Goal: Task Accomplishment & Management: Manage account settings

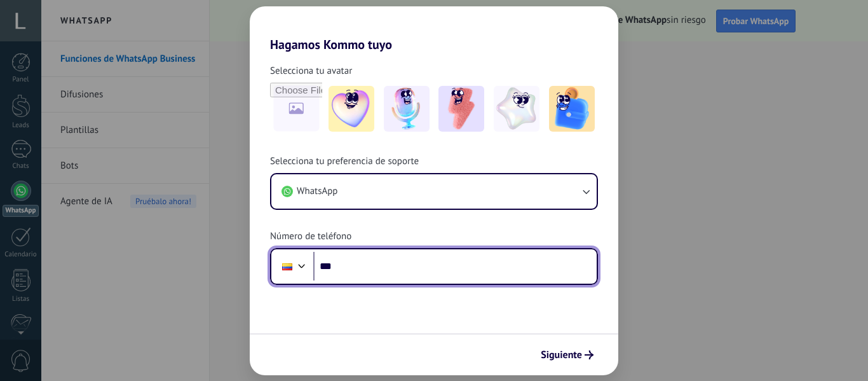
click at [355, 268] on input "***" at bounding box center [454, 266] width 283 height 29
type input "**********"
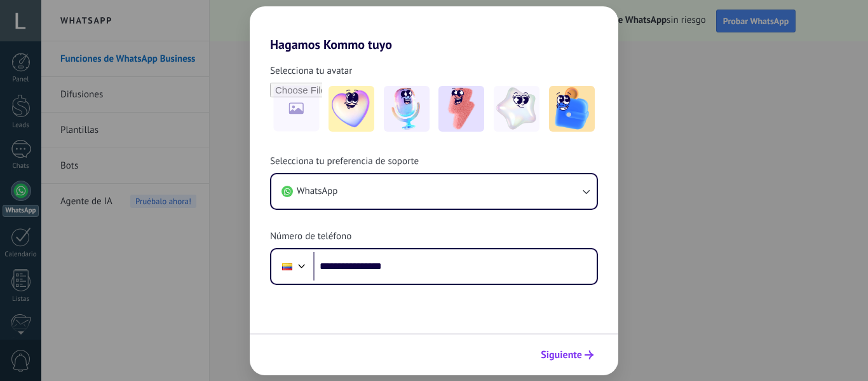
click at [569, 358] on span "Siguiente" at bounding box center [561, 354] width 41 height 9
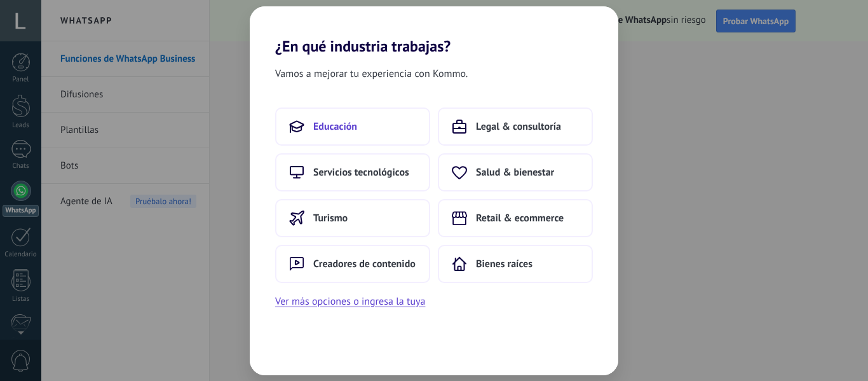
click at [357, 132] on button "Educación" at bounding box center [352, 126] width 155 height 38
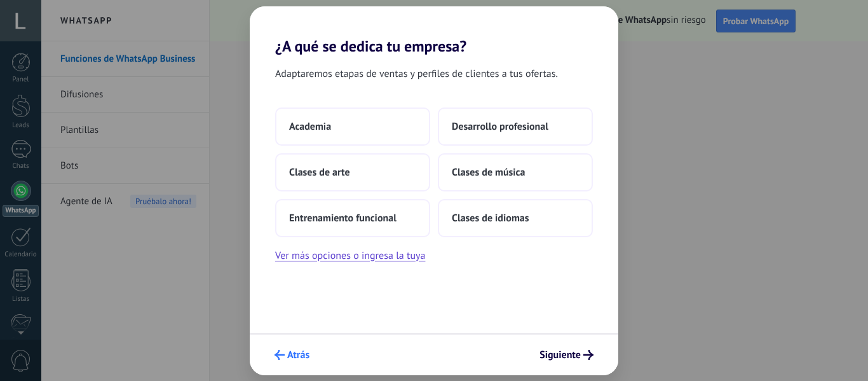
click at [275, 356] on icon "submit" at bounding box center [280, 355] width 10 height 10
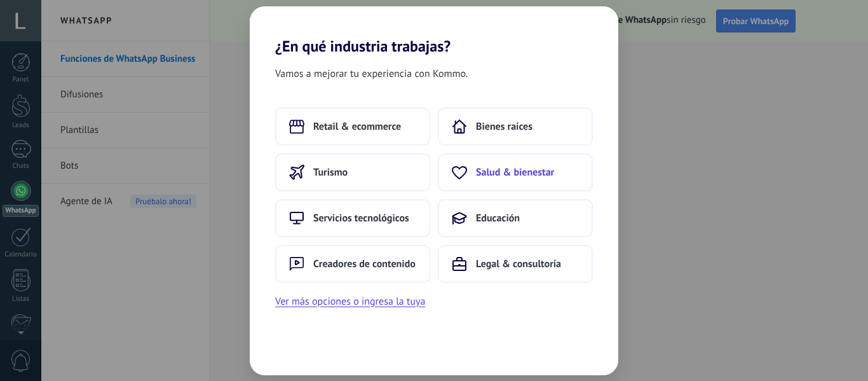
click at [511, 173] on span "Salud & bienestar" at bounding box center [515, 172] width 78 height 13
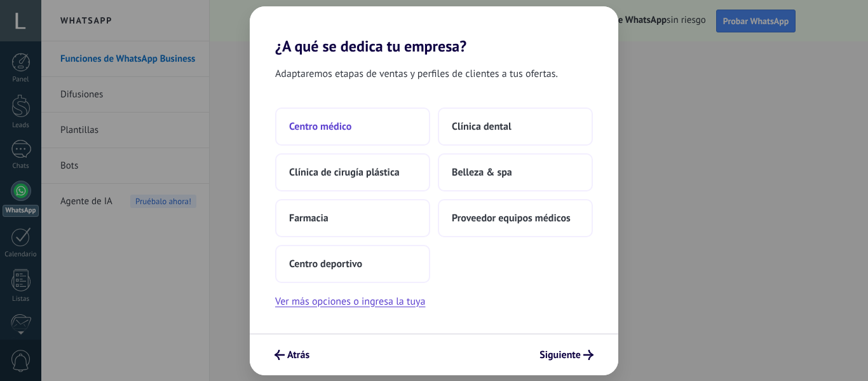
click at [370, 141] on button "Centro médico" at bounding box center [352, 126] width 155 height 38
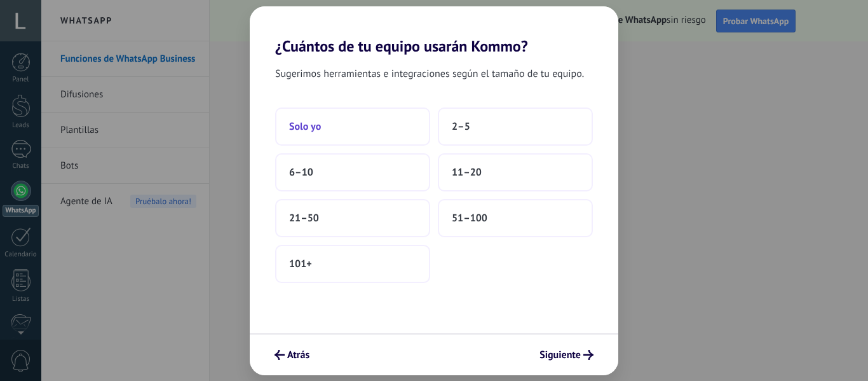
click at [369, 135] on button "Solo yo" at bounding box center [352, 126] width 155 height 38
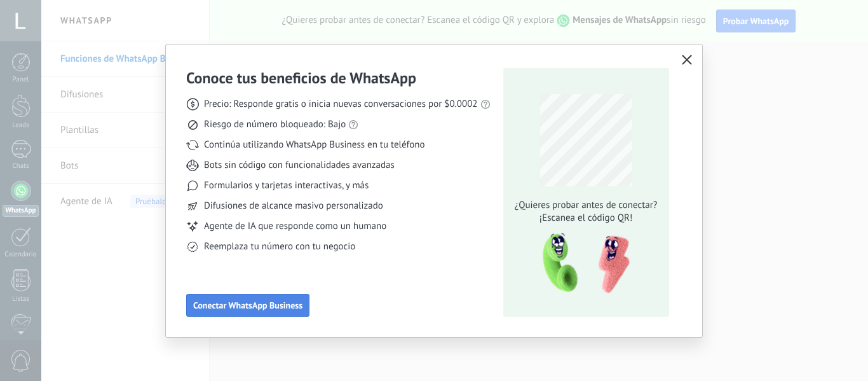
click at [269, 306] on span "Conectar WhatsApp Business" at bounding box center [247, 305] width 109 height 9
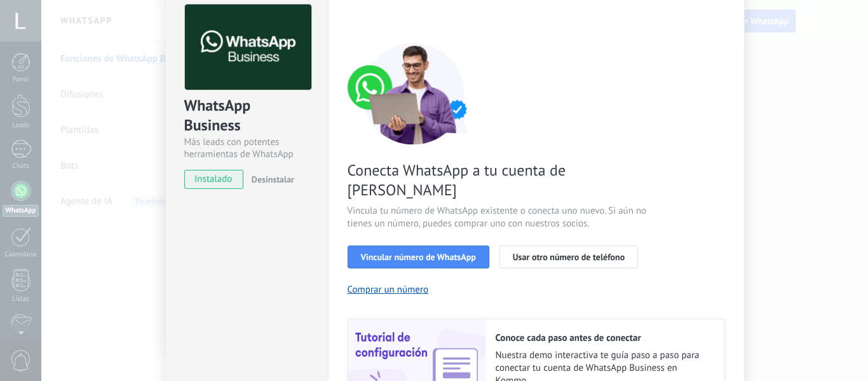
scroll to position [64, 0]
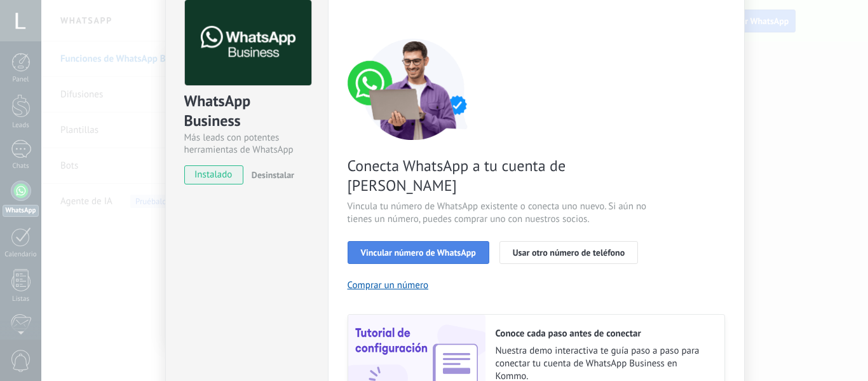
click at [398, 248] on span "Vincular número de WhatsApp" at bounding box center [418, 252] width 115 height 9
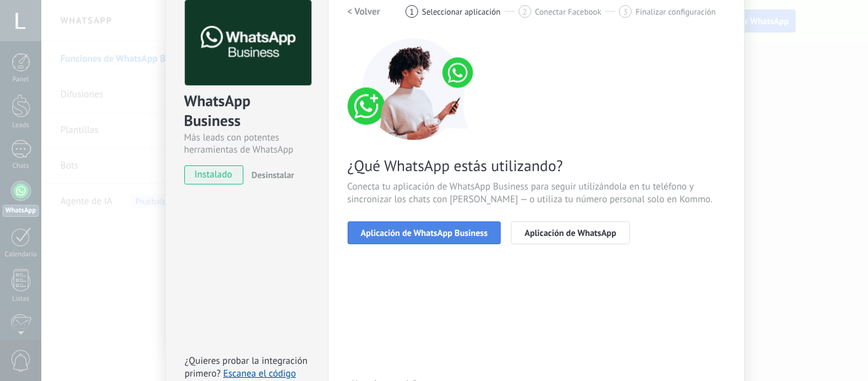
click at [426, 239] on button "Aplicación de WhatsApp Business" at bounding box center [425, 232] width 154 height 23
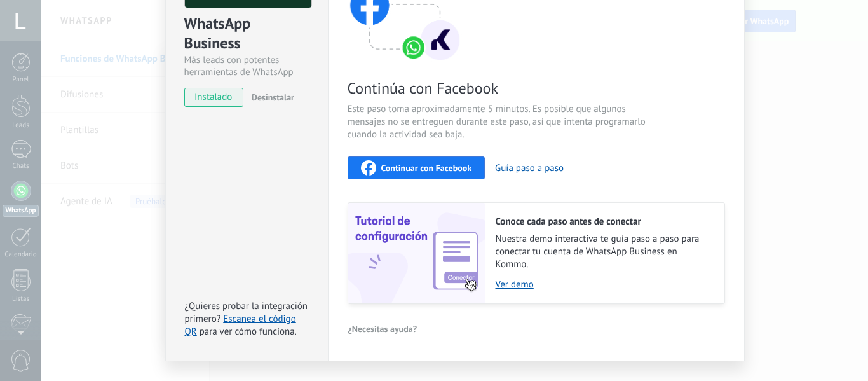
scroll to position [146, 0]
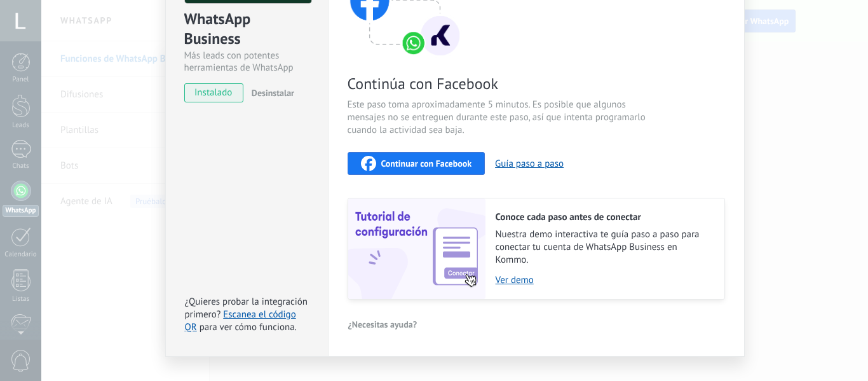
click at [605, 163] on div "Continuar con Facebook Guía paso a paso" at bounding box center [536, 163] width 377 height 23
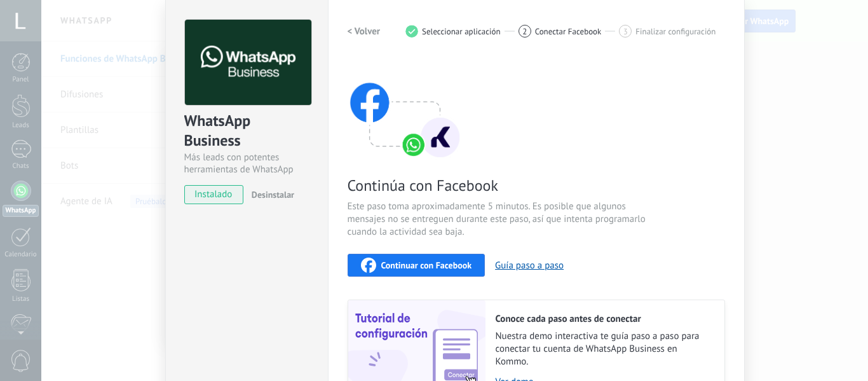
scroll to position [40, 0]
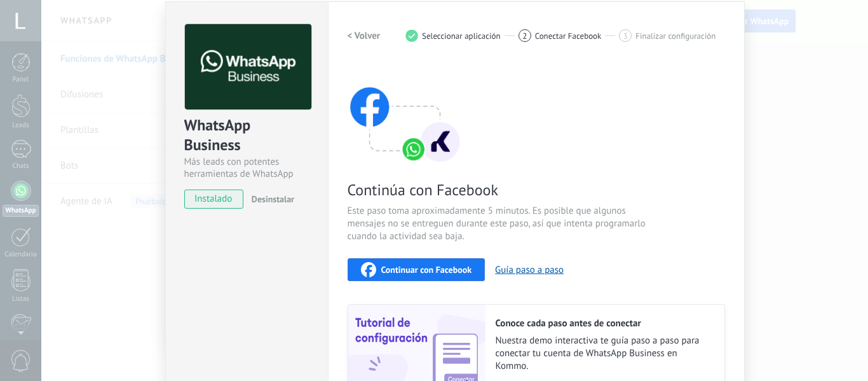
click at [443, 267] on span "Continuar con Facebook" at bounding box center [426, 269] width 91 height 9
drag, startPoint x: 574, startPoint y: 34, endPoint x: 656, endPoint y: 41, distance: 82.3
click at [656, 41] on div "1 Seleccionar aplicación 2 Conectar Facebook 3 Finalizar configuración" at bounding box center [560, 35] width 310 height 13
click at [656, 41] on div "3 Finalizar configuración" at bounding box center [667, 35] width 97 height 13
click at [462, 36] on span "Seleccionar aplicación" at bounding box center [461, 36] width 79 height 10
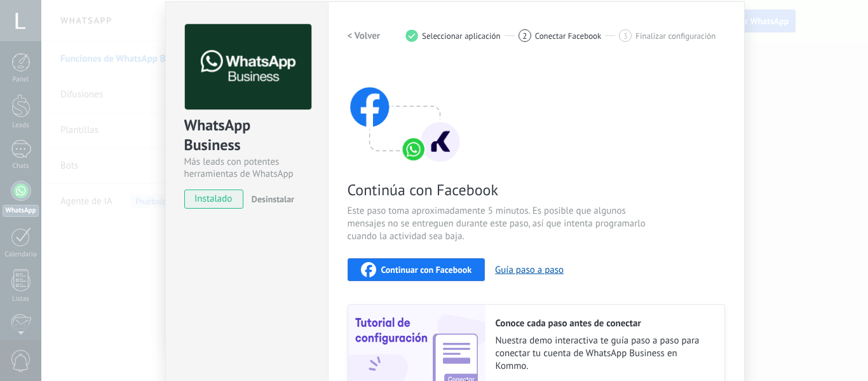
click at [364, 41] on h2 "< Volver" at bounding box center [364, 36] width 33 height 12
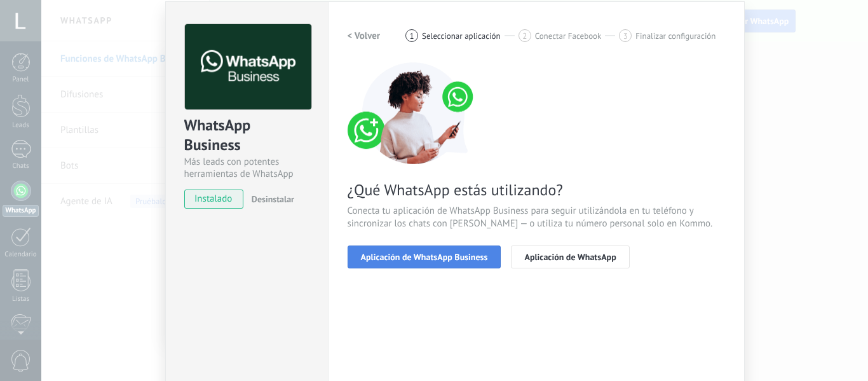
click at [450, 259] on span "Aplicación de WhatsApp Business" at bounding box center [424, 256] width 127 height 9
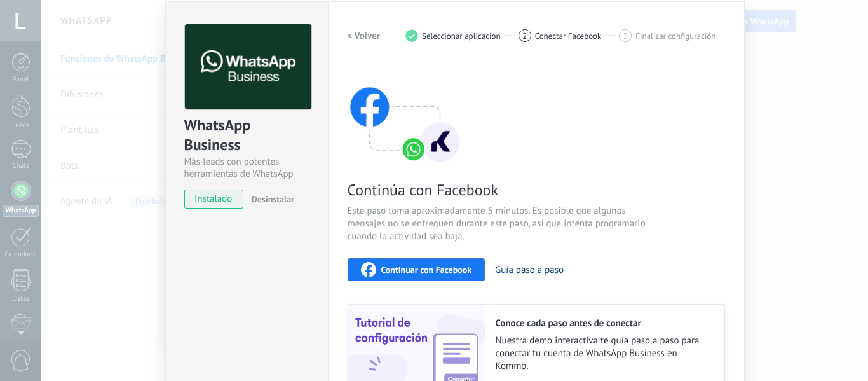
click at [526, 273] on button "Guía paso a paso" at bounding box center [529, 270] width 69 height 12
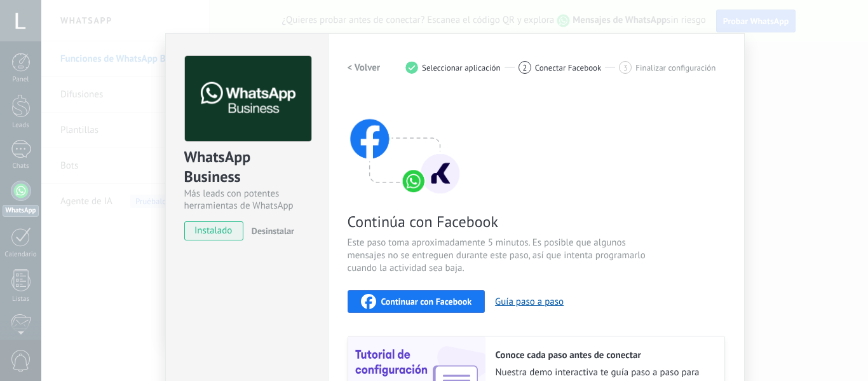
scroll to position [2, 0]
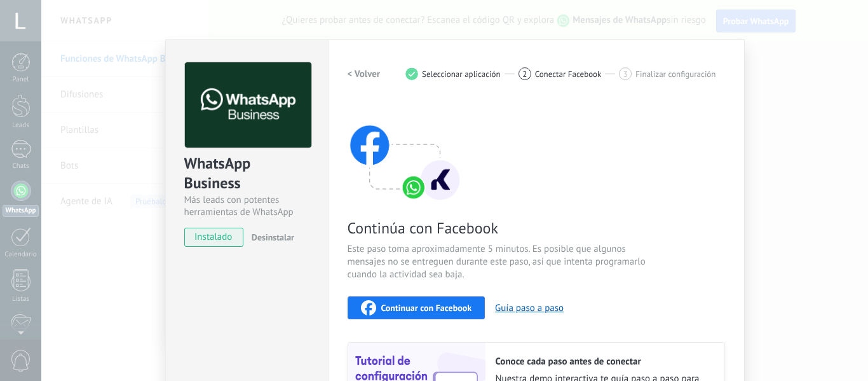
click at [366, 74] on h2 "< Volver" at bounding box center [364, 74] width 33 height 12
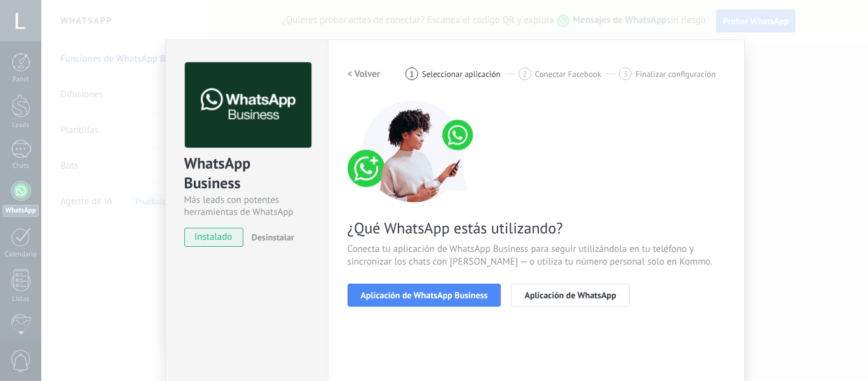
click at [366, 74] on h2 "< Volver" at bounding box center [364, 74] width 33 height 12
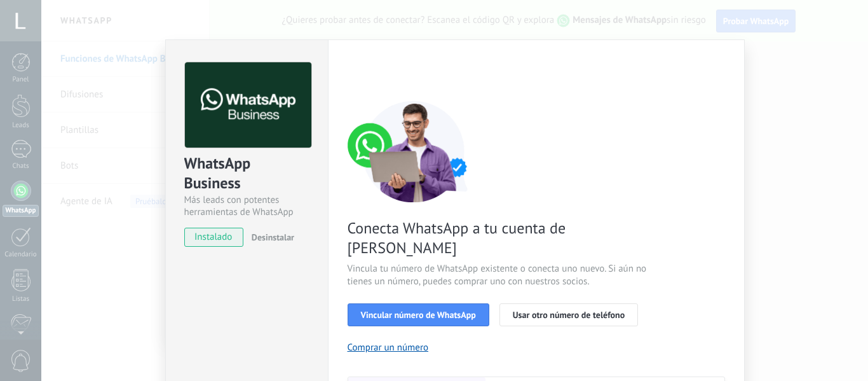
click at [366, 74] on div "< Volver 1 Seleccionar aplicación 2 Conectar Facebook 3 Finalizar configuración" at bounding box center [536, 73] width 377 height 23
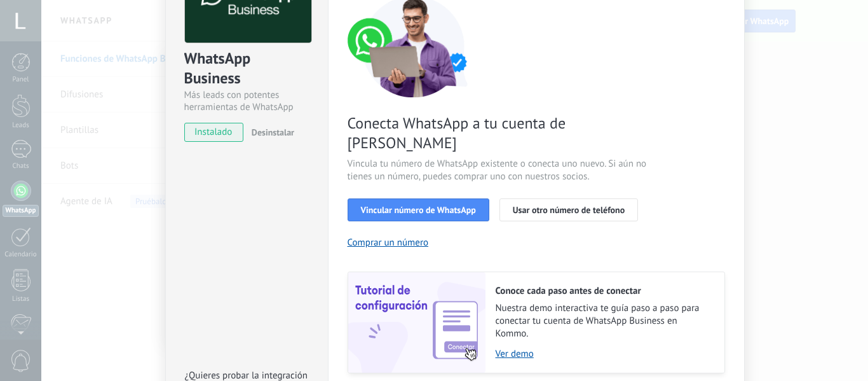
scroll to position [113, 0]
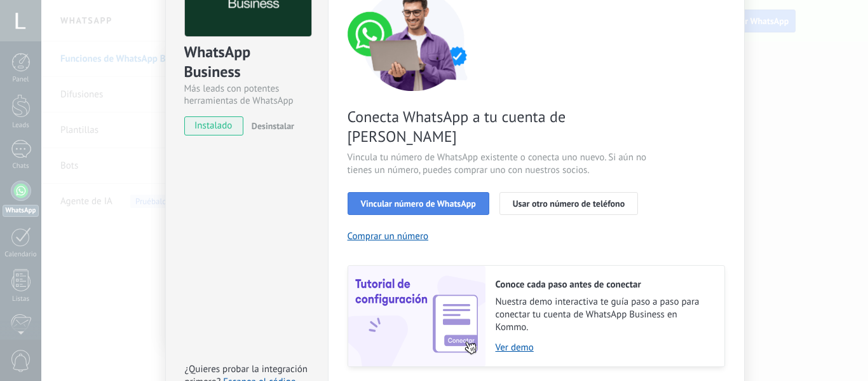
click at [400, 192] on button "Vincular número de WhatsApp" at bounding box center [419, 203] width 142 height 23
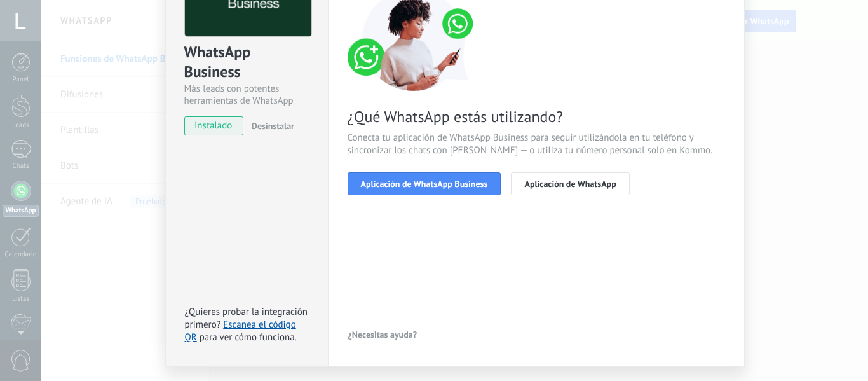
click at [400, 189] on button "Aplicación de WhatsApp Business" at bounding box center [425, 183] width 154 height 23
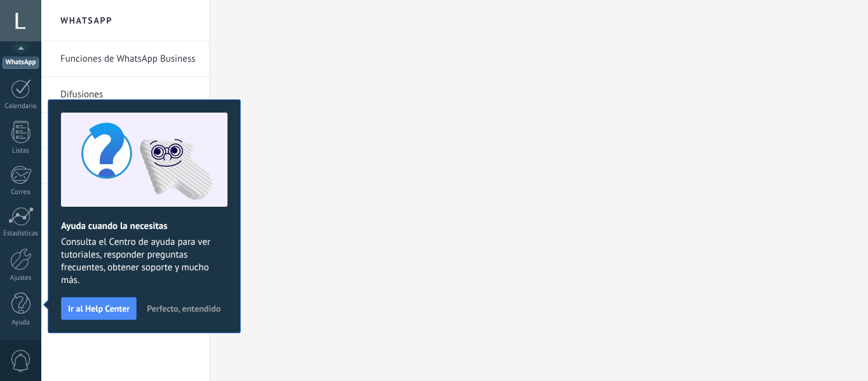
scroll to position [146, 0]
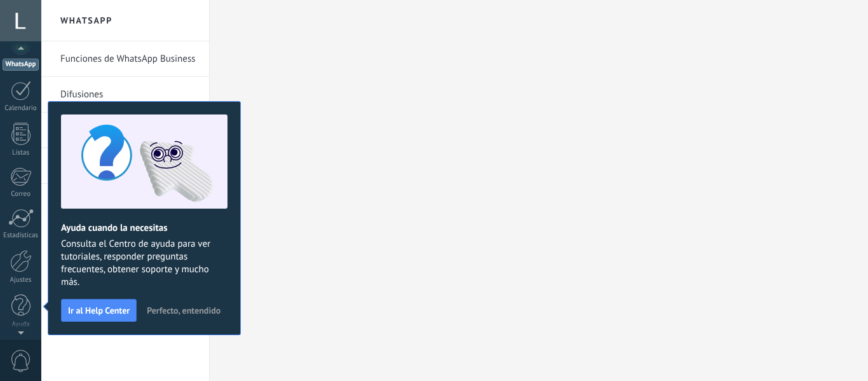
click at [174, 312] on span "Perfecto, entendido" at bounding box center [184, 310] width 74 height 9
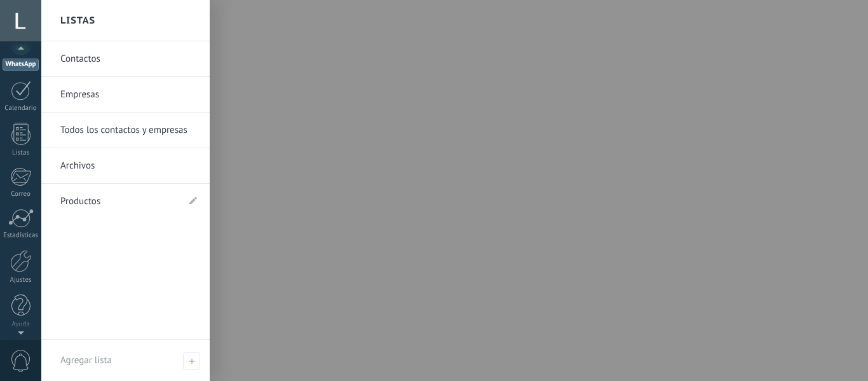
click at [18, 64] on div "WhatsApp" at bounding box center [21, 64] width 36 height 12
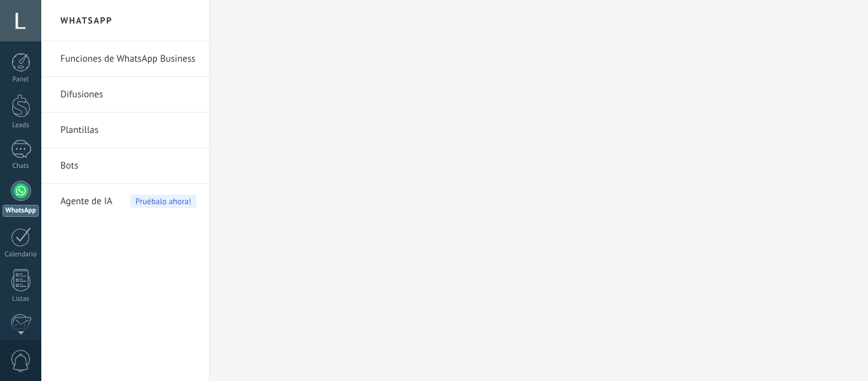
click at [24, 195] on div at bounding box center [21, 190] width 20 height 20
click at [20, 193] on div at bounding box center [21, 190] width 20 height 20
click at [144, 54] on link "Funciones de WhatsApp Business" at bounding box center [128, 59] width 136 height 36
click at [99, 100] on link "Difusiones" at bounding box center [128, 95] width 136 height 36
click at [377, 200] on div at bounding box center [539, 190] width 658 height 381
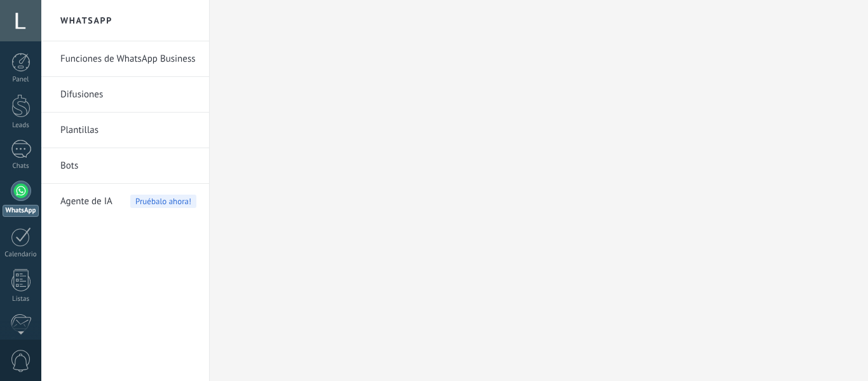
click at [21, 192] on div at bounding box center [21, 190] width 20 height 20
click at [22, 187] on div at bounding box center [21, 190] width 20 height 20
click at [83, 24] on h2 "WhatsApp" at bounding box center [125, 20] width 136 height 41
click at [20, 189] on div at bounding box center [21, 190] width 20 height 20
click at [110, 64] on link "Funciones de WhatsApp Business" at bounding box center [128, 59] width 136 height 36
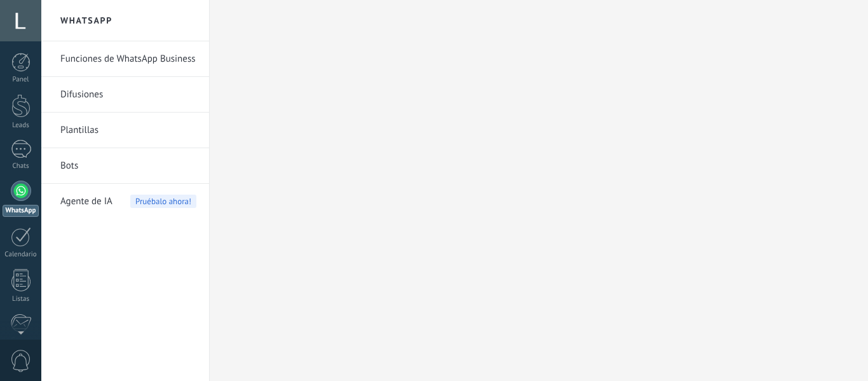
click at [178, 60] on link "Funciones de WhatsApp Business" at bounding box center [128, 59] width 136 height 36
click at [142, 61] on link "Funciones de WhatsApp Business" at bounding box center [128, 59] width 136 height 36
click at [91, 97] on link "Difusiones" at bounding box center [128, 95] width 136 height 36
click at [89, 134] on link "Plantillas" at bounding box center [128, 130] width 136 height 36
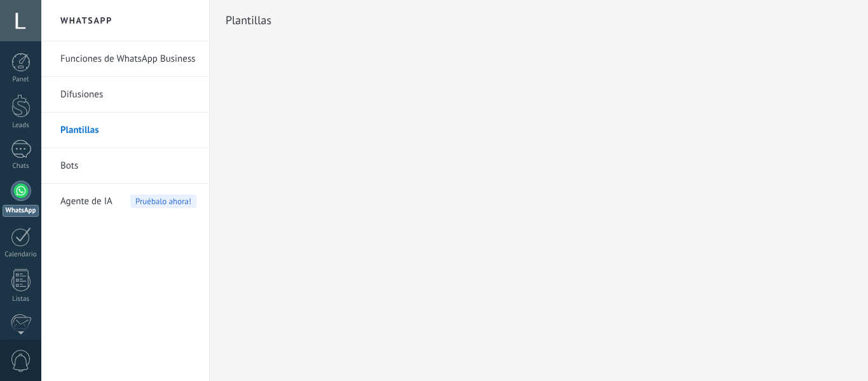
click at [79, 163] on body ".abccls-1,.abccls-2{fill-rule:evenodd}.abccls-2{fill:#fff} .abfcls-1{fill:none}…" at bounding box center [434, 190] width 868 height 381
click at [21, 153] on div at bounding box center [21, 149] width 20 height 18
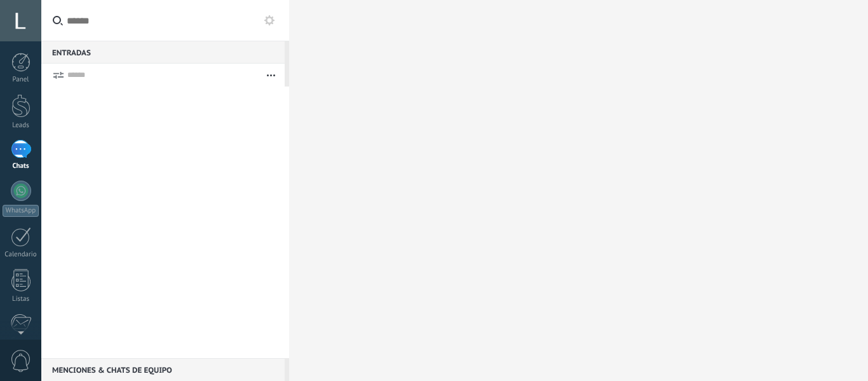
click at [71, 55] on div "Entradas 0" at bounding box center [162, 52] width 243 height 23
click at [268, 21] on icon at bounding box center [269, 20] width 10 height 10
click at [76, 20] on input "text" at bounding box center [165, 20] width 248 height 41
click at [20, 71] on div at bounding box center [20, 62] width 19 height 19
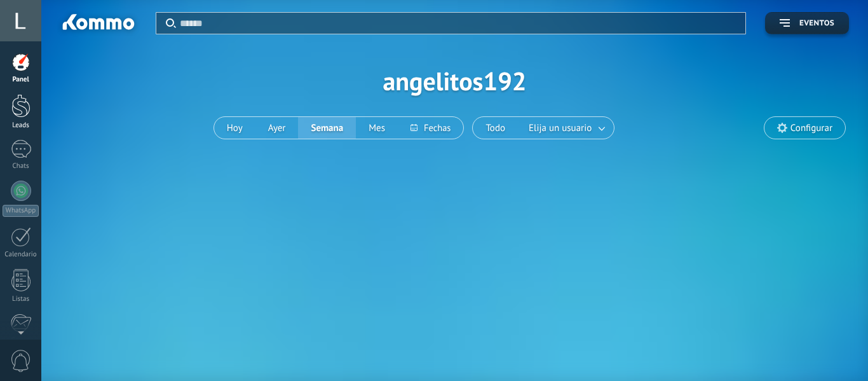
click at [17, 108] on div at bounding box center [20, 106] width 19 height 24
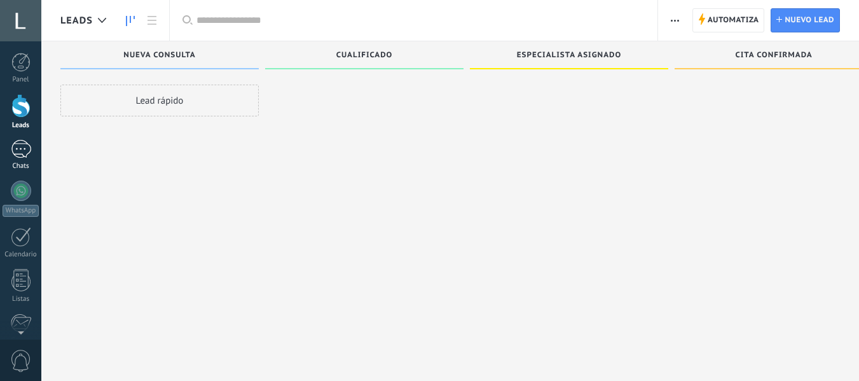
click at [22, 148] on div at bounding box center [21, 149] width 20 height 18
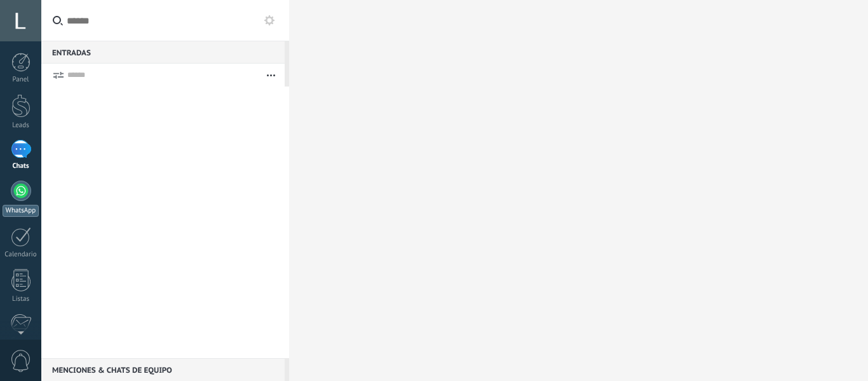
click at [20, 194] on div at bounding box center [21, 190] width 20 height 20
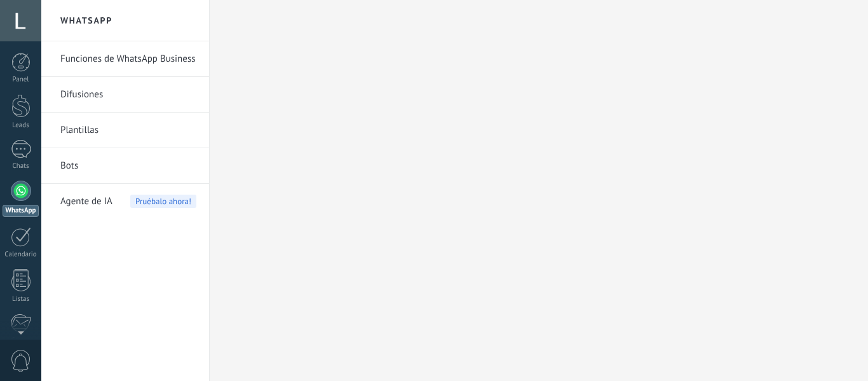
click at [167, 200] on span "Pruébalo ahora!" at bounding box center [163, 200] width 66 height 13
click at [348, 233] on div at bounding box center [539, 190] width 658 height 381
click at [81, 99] on link "Difusiones" at bounding box center [128, 95] width 136 height 36
click at [360, 67] on div at bounding box center [539, 190] width 658 height 381
click at [23, 197] on div at bounding box center [21, 190] width 20 height 20
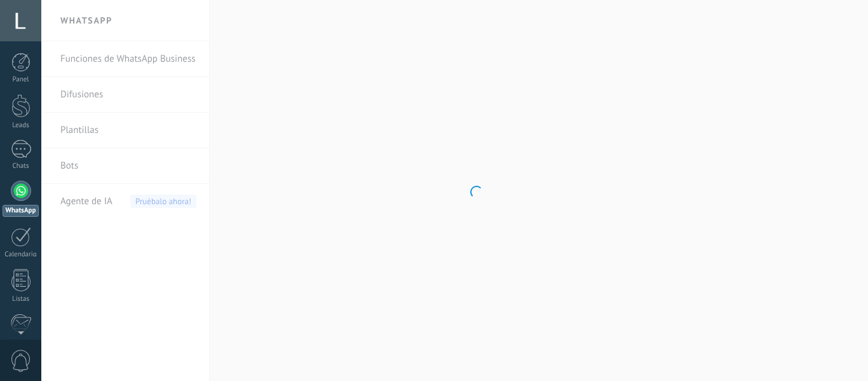
click at [23, 197] on div at bounding box center [21, 190] width 20 height 20
click at [838, 116] on div at bounding box center [539, 190] width 658 height 381
click at [12, 27] on div at bounding box center [20, 20] width 41 height 41
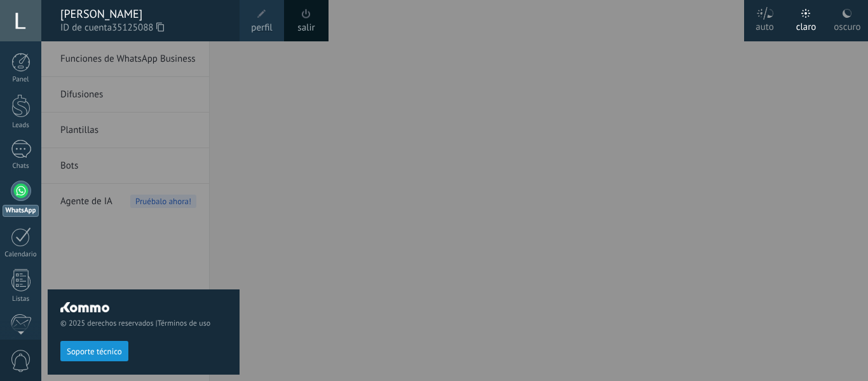
click at [259, 22] on span "perfil" at bounding box center [261, 28] width 21 height 14
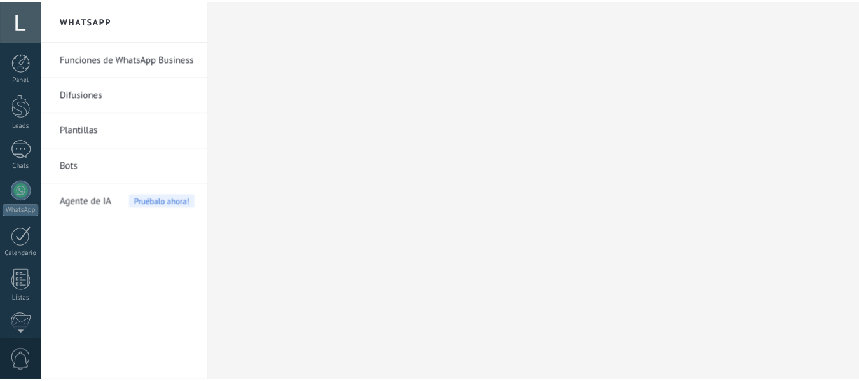
scroll to position [148, 0]
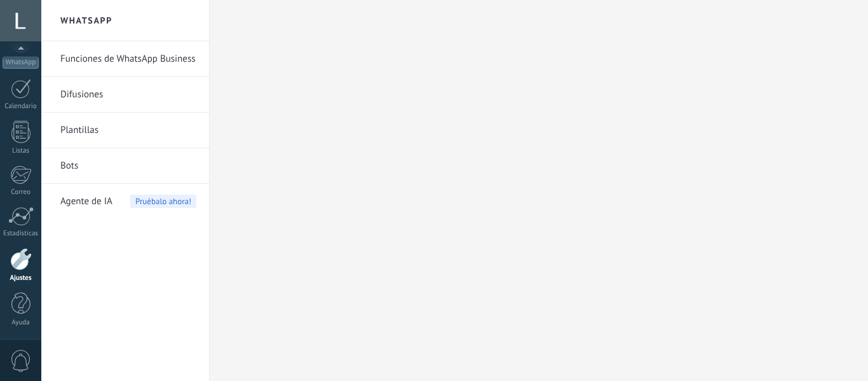
click at [20, 29] on div at bounding box center [20, 20] width 41 height 41
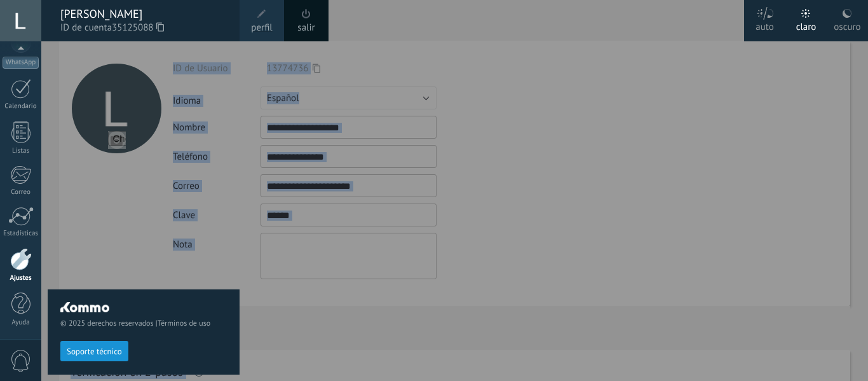
click at [99, 29] on span "ID de cuenta 35125088" at bounding box center [143, 28] width 167 height 14
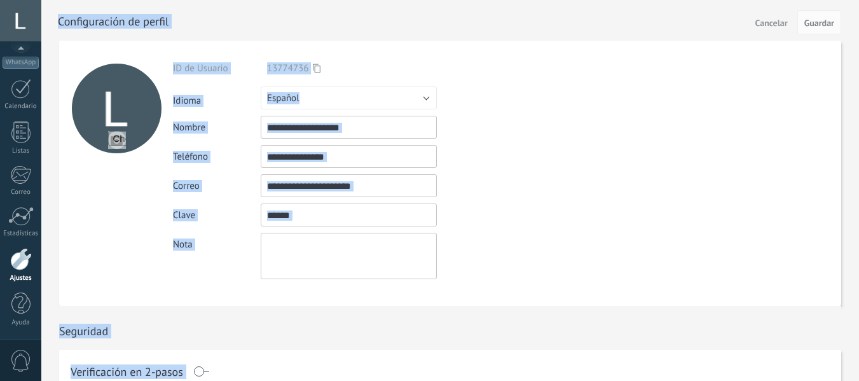
click at [342, 269] on textarea at bounding box center [349, 256] width 176 height 46
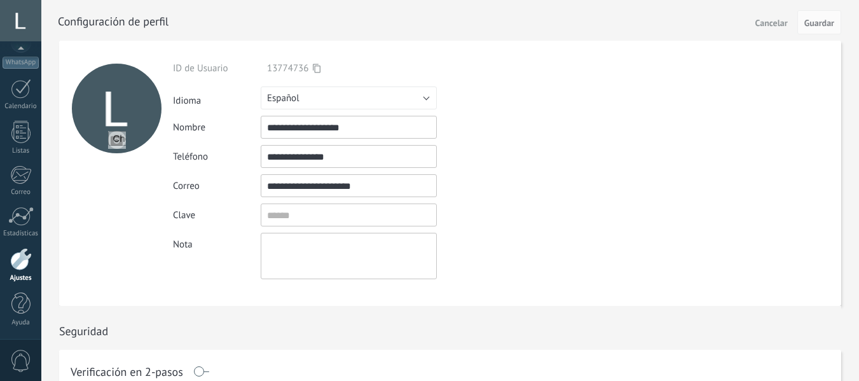
click at [357, 155] on input "**********" at bounding box center [349, 156] width 176 height 23
click at [516, 163] on div "**********" at bounding box center [378, 156] width 411 height 23
click at [27, 24] on div at bounding box center [20, 20] width 41 height 41
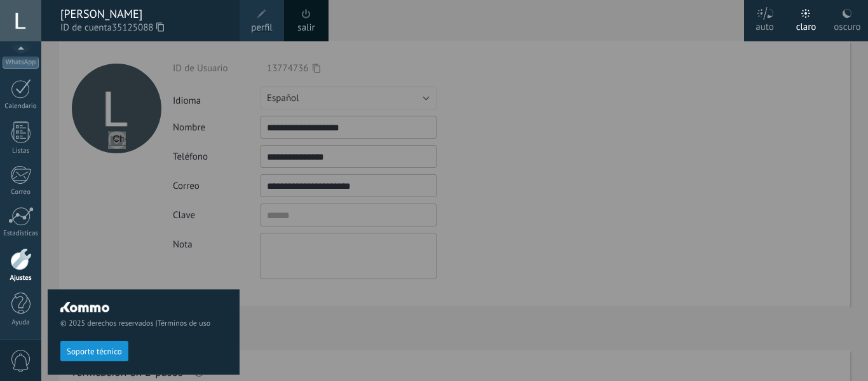
click at [280, 297] on div at bounding box center [475, 190] width 868 height 381
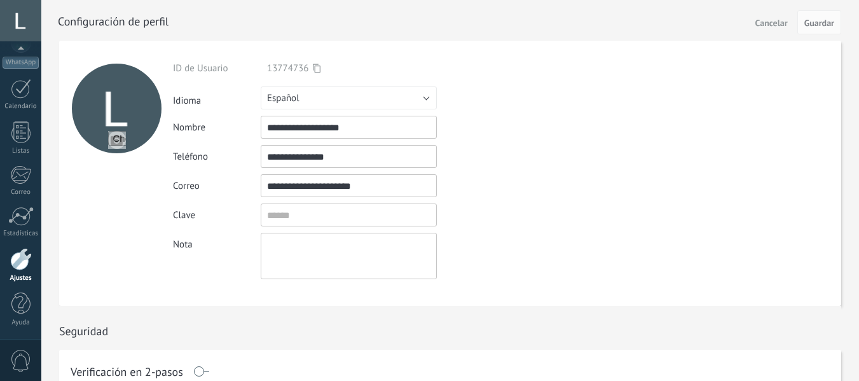
click at [509, 127] on div "**********" at bounding box center [378, 127] width 411 height 23
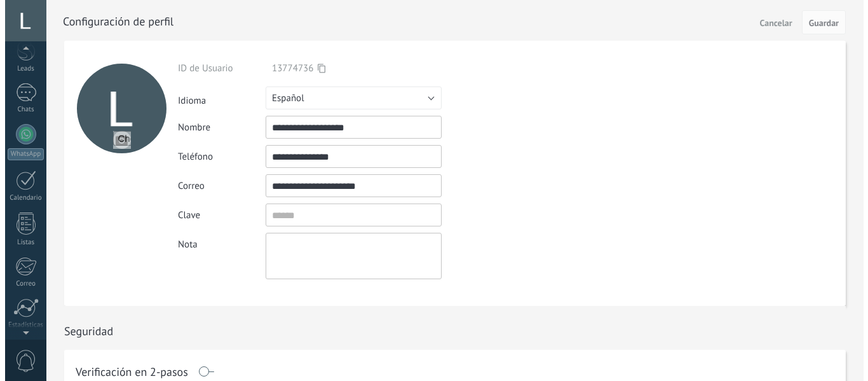
scroll to position [0, 0]
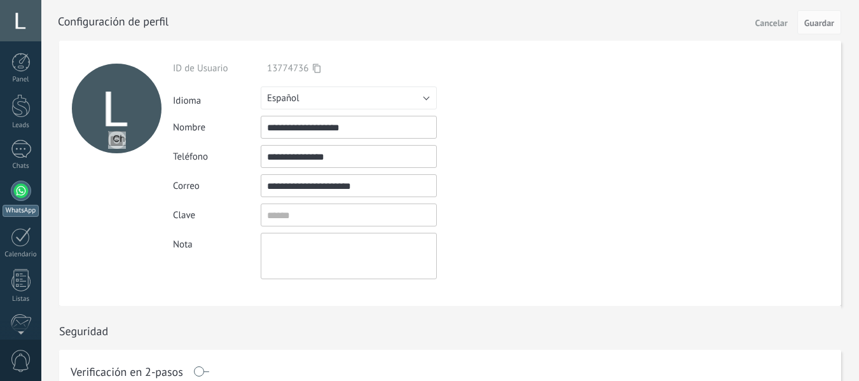
click at [20, 189] on div at bounding box center [21, 190] width 20 height 20
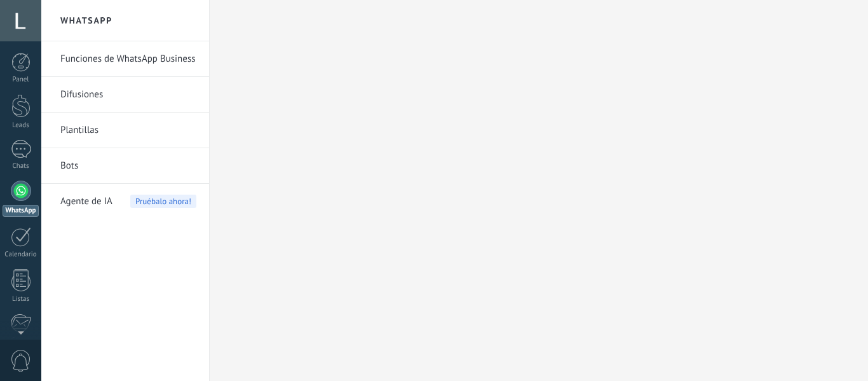
click at [87, 127] on link "Plantillas" at bounding box center [128, 130] width 136 height 36
click at [86, 133] on link "Plantillas" at bounding box center [128, 130] width 136 height 36
click at [77, 95] on link "Difusiones" at bounding box center [128, 95] width 136 height 36
